Goal: Contribute content: Contribute content

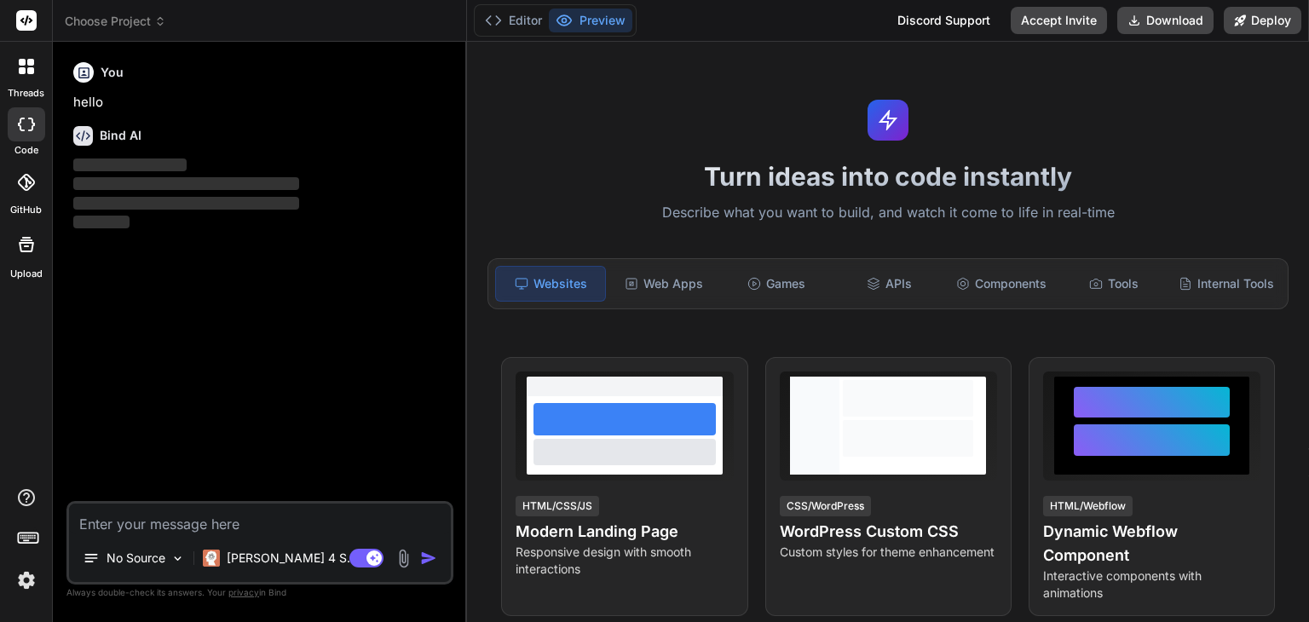
click at [32, 582] on img at bounding box center [26, 580] width 29 height 29
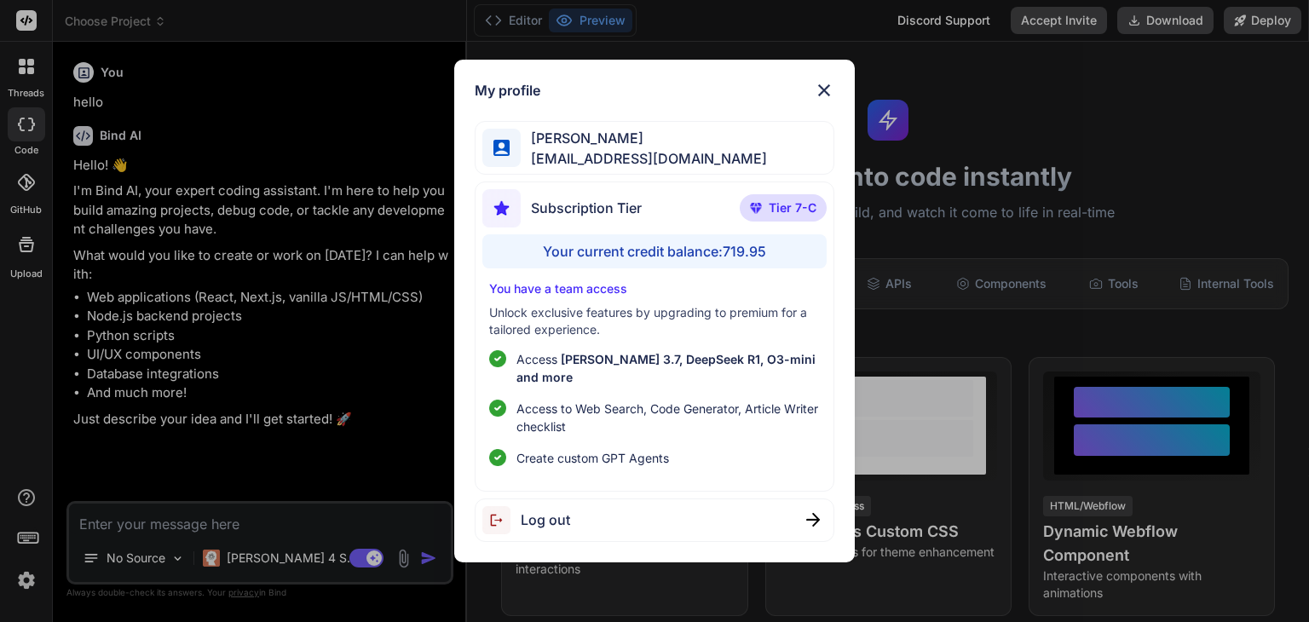
type textarea "x"
click at [28, 389] on div "My profile [PERSON_NAME] [EMAIL_ADDRESS][DOMAIN_NAME] Subscription Tier Tier 7-…" at bounding box center [654, 311] width 1309 height 622
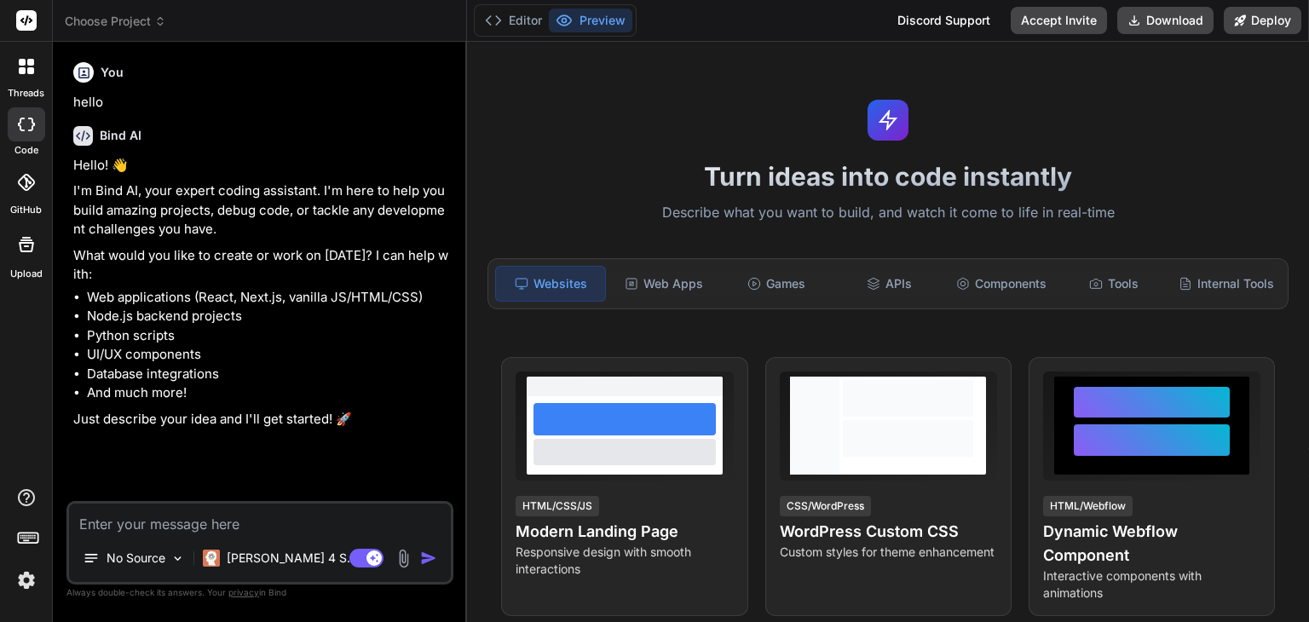
click at [123, 522] on textarea at bounding box center [260, 519] width 382 height 31
click at [198, 512] on textarea at bounding box center [260, 519] width 382 height 31
paste textarea "Membership Directory & Information Sharing Portal (PRD) 1. Project Summary The …"
type textarea "Membership Directory & Information Sharing Portal (PRD) 1. Project Summary The …"
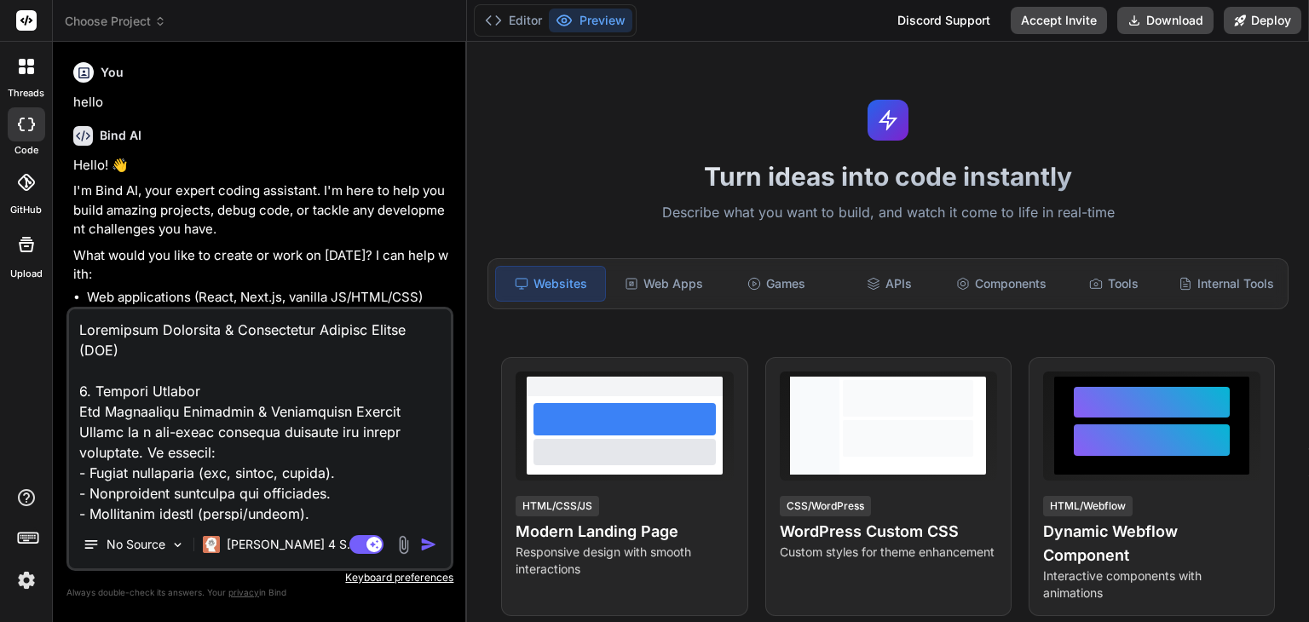
scroll to position [2517, 0]
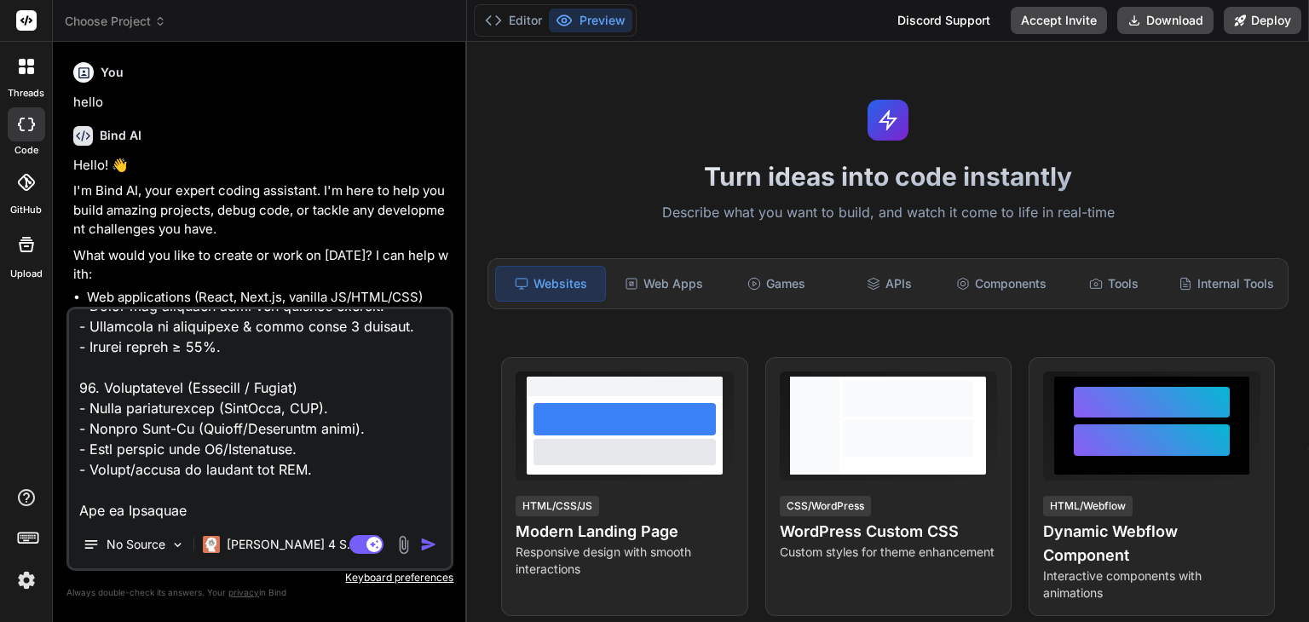
type textarea "x"
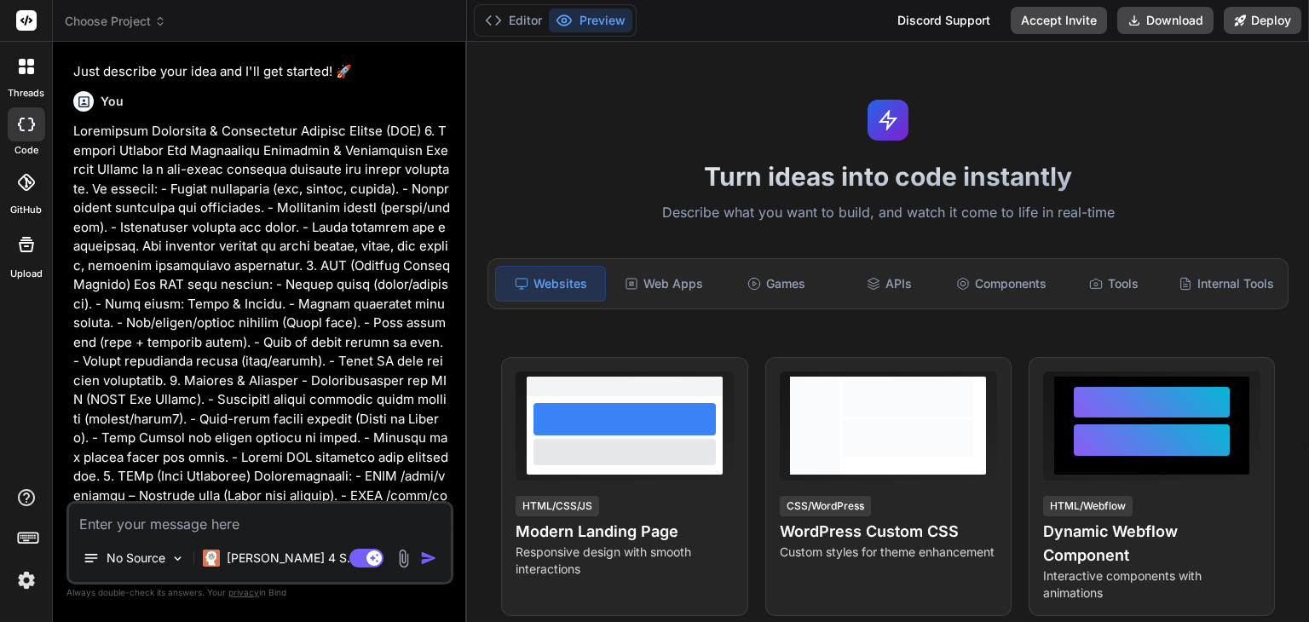
scroll to position [377, 0]
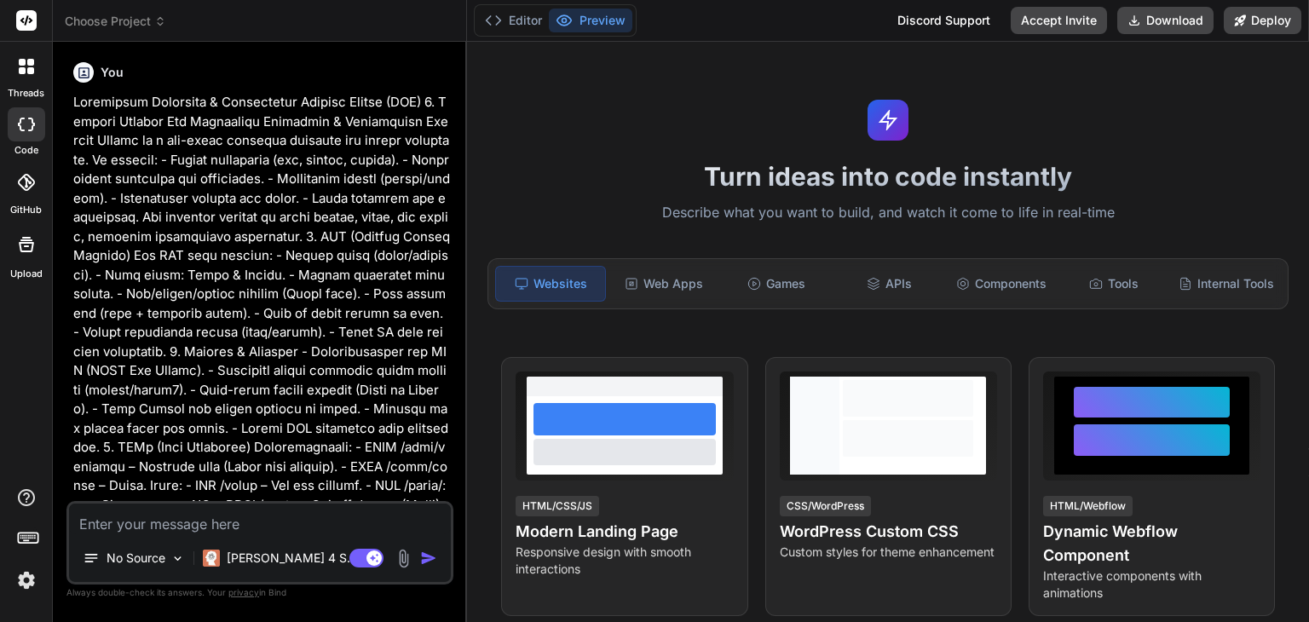
type textarea "x"
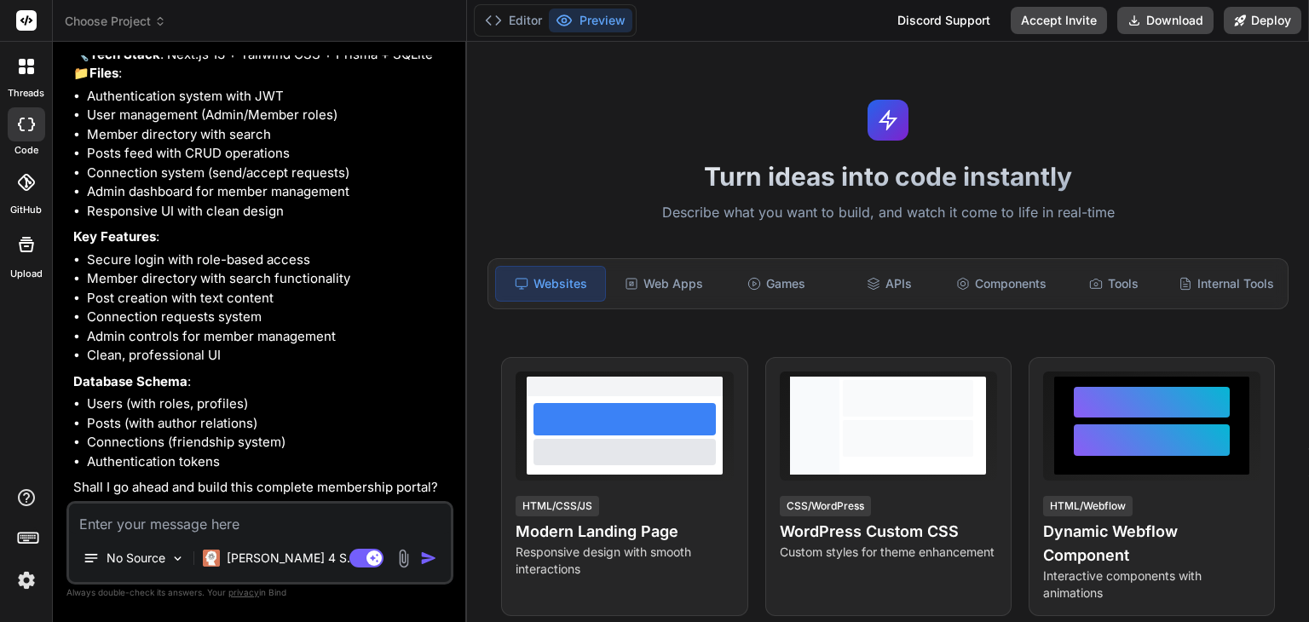
scroll to position [1694, 0]
click at [305, 513] on textarea at bounding box center [260, 519] width 382 height 31
type textarea "y"
type textarea "x"
type textarea "ye"
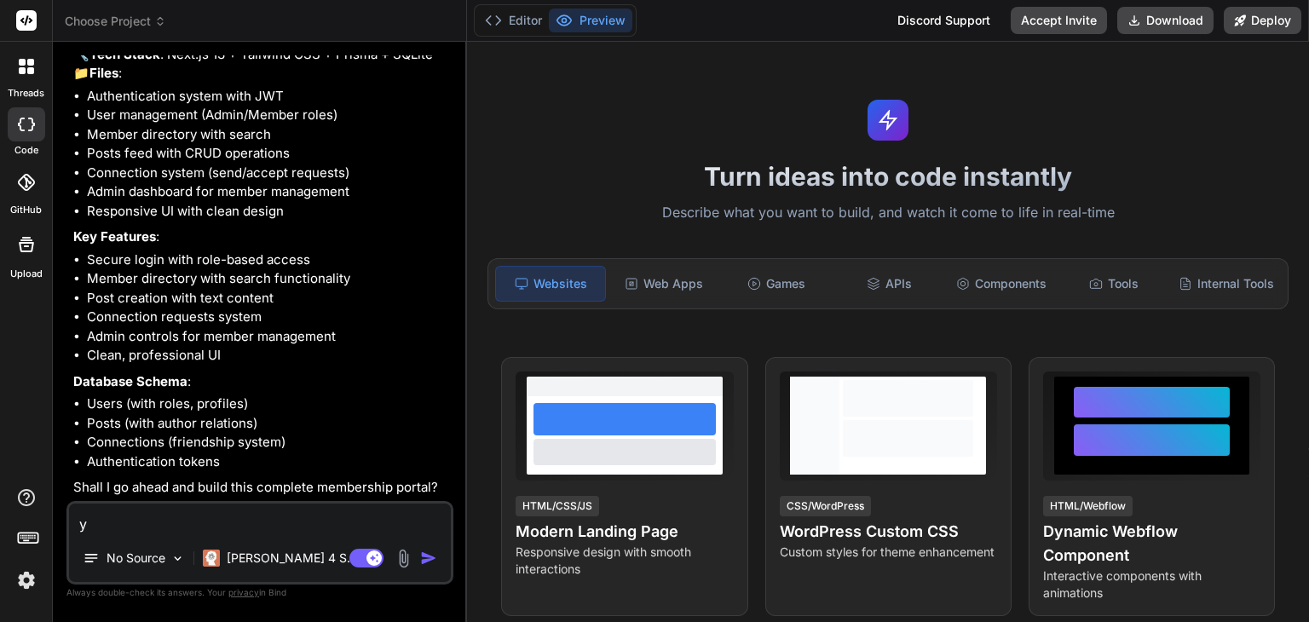
type textarea "x"
type textarea "yes"
type textarea "x"
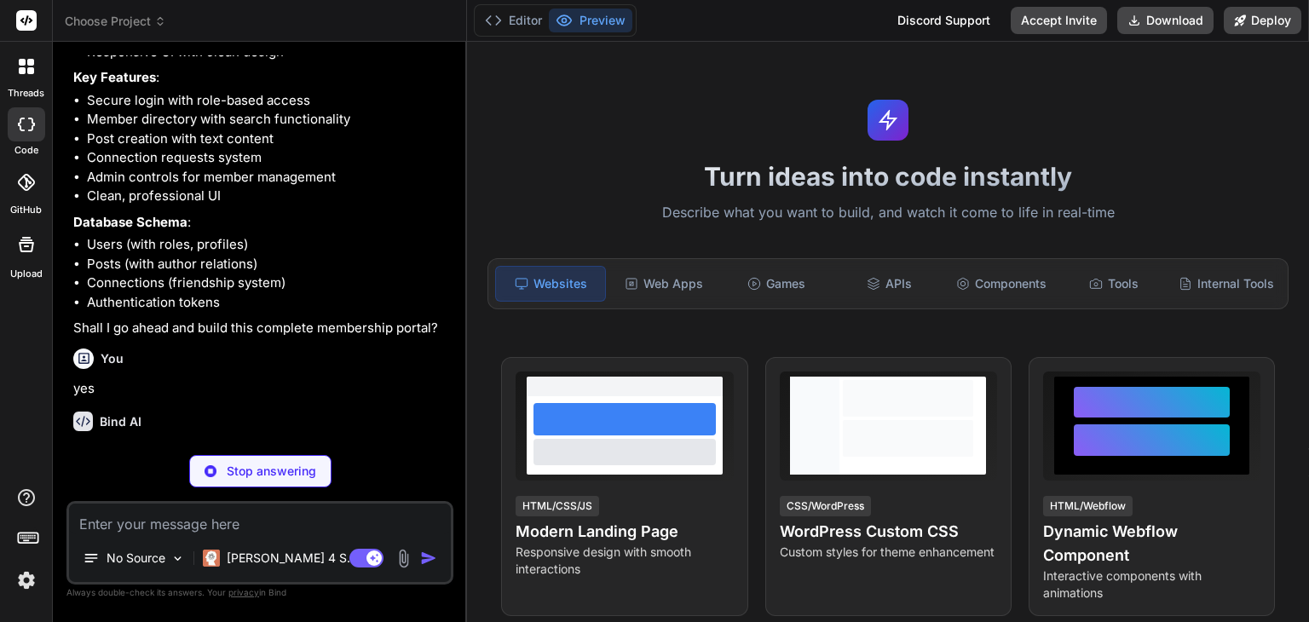
scroll to position [1871, 0]
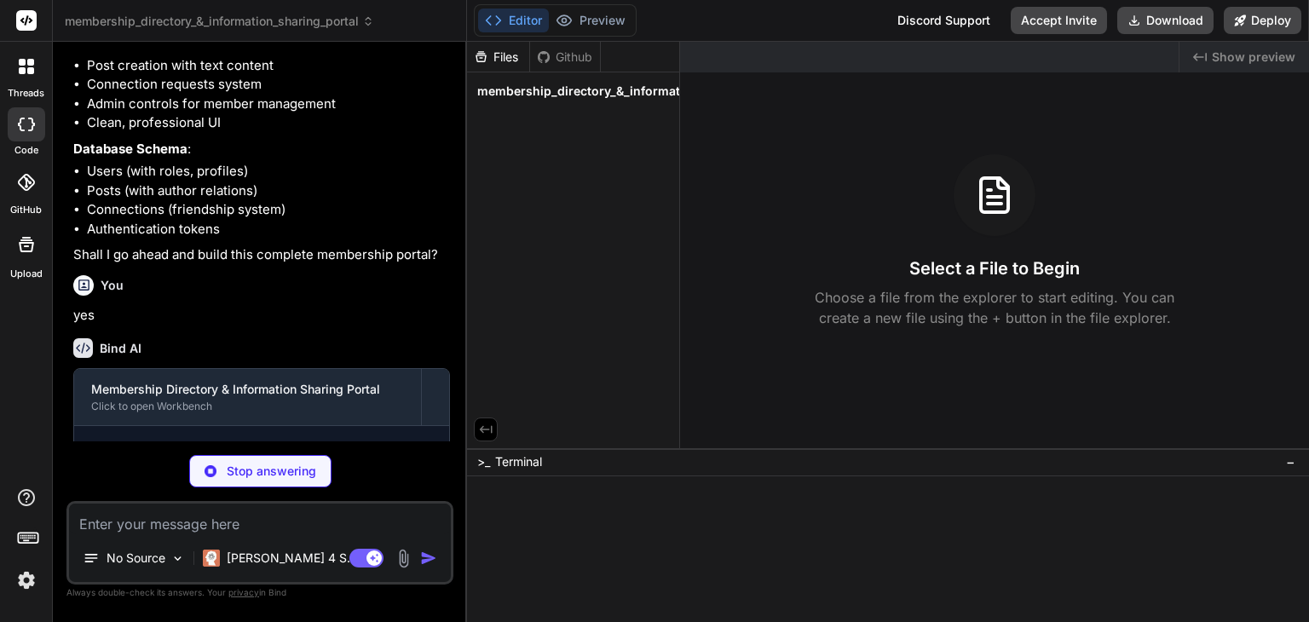
click at [289, 383] on div "Bind AI Membership Directory & Information Sharing Portal Click to open Workben…" at bounding box center [261, 468] width 377 height 286
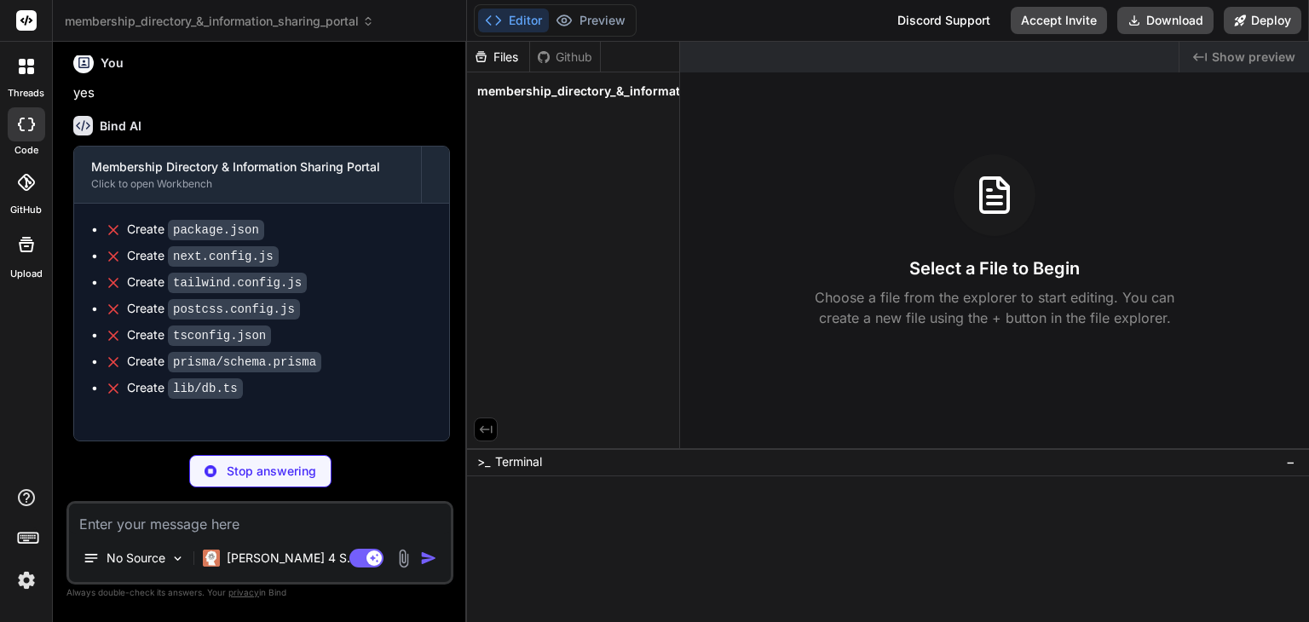
scroll to position [2148, 0]
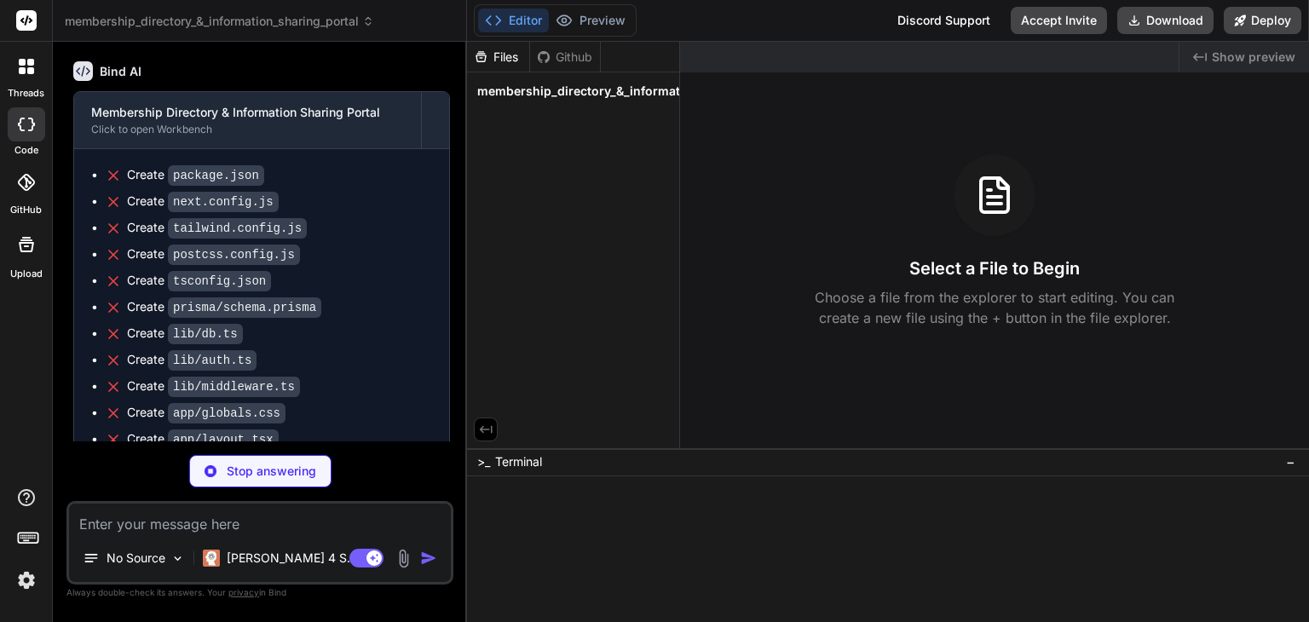
click at [360, 343] on div "Create lib/db.ts" at bounding box center [268, 334] width 327 height 18
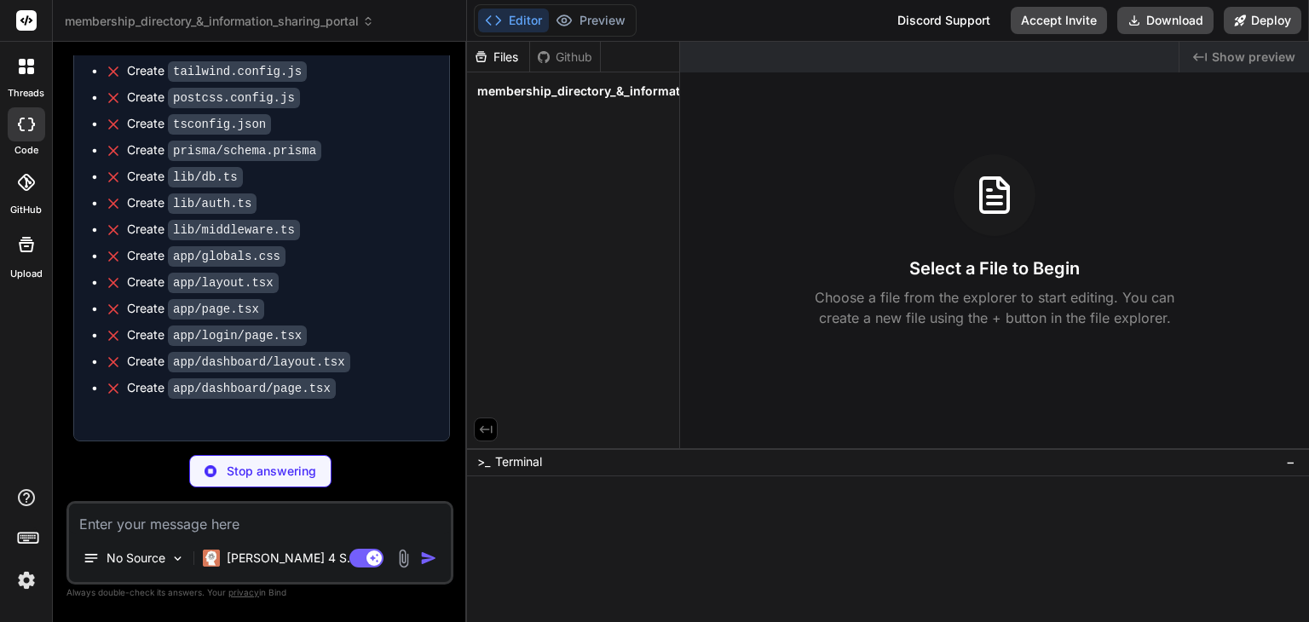
scroll to position [2357, 0]
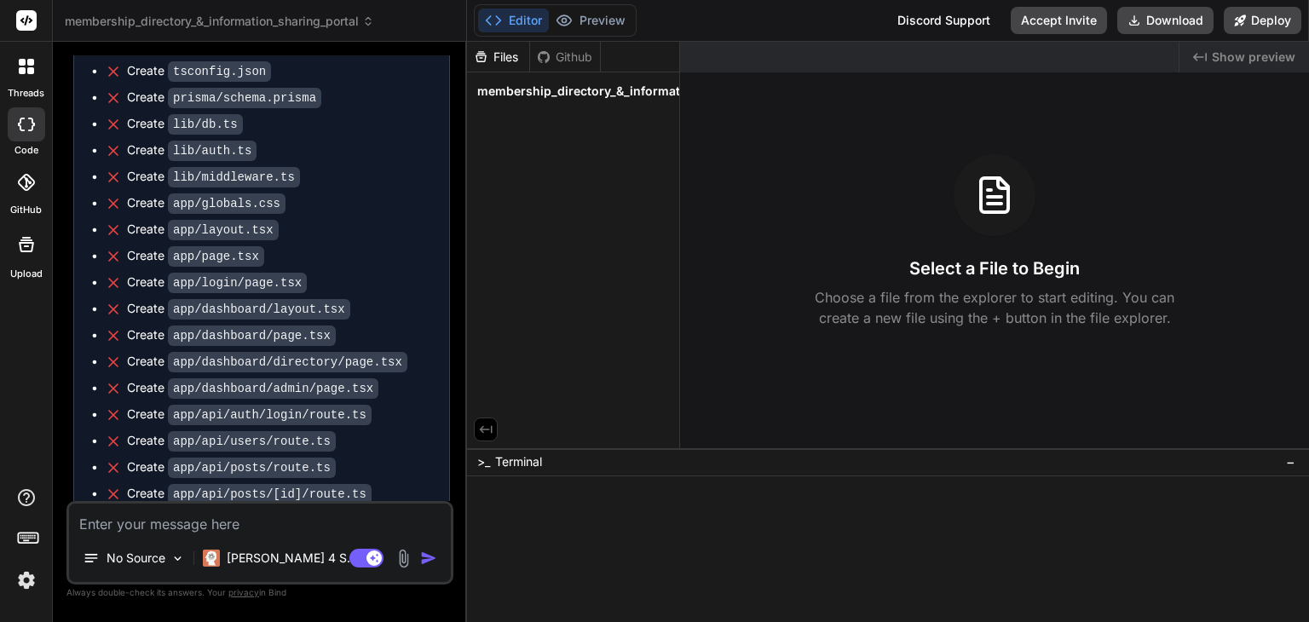
type textarea "x"
